Goal: Task Accomplishment & Management: Complete application form

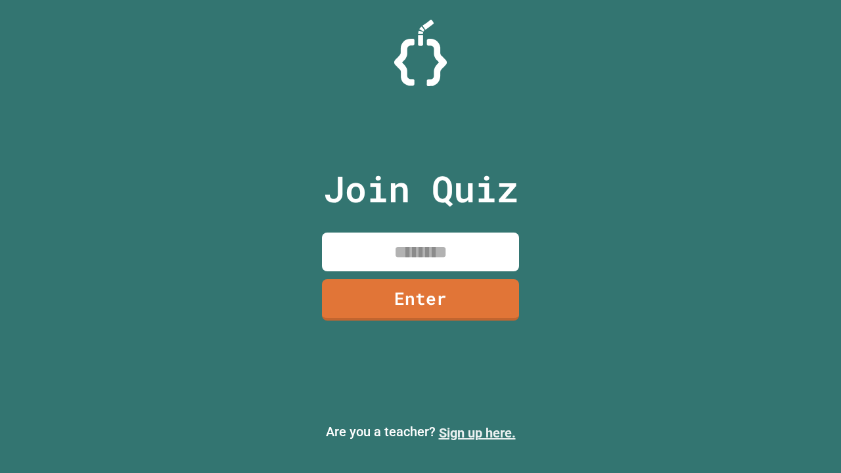
click at [477, 433] on link "Sign up here." at bounding box center [477, 433] width 77 height 16
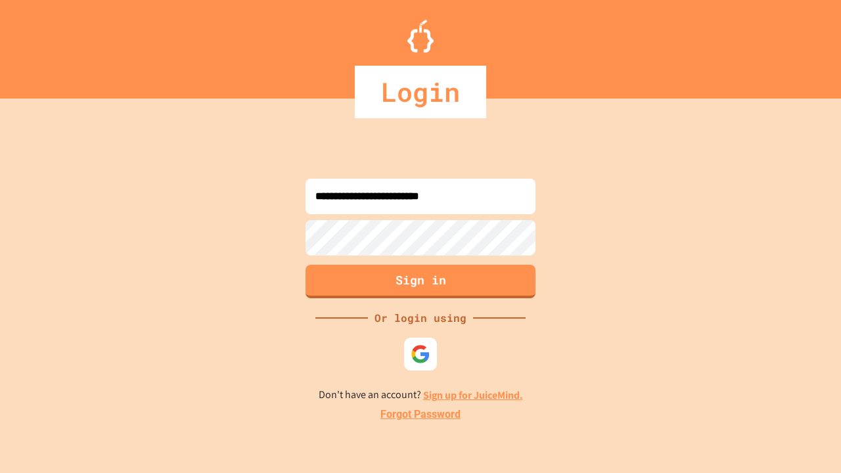
type input "**********"
